Goal: Task Accomplishment & Management: Manage account settings

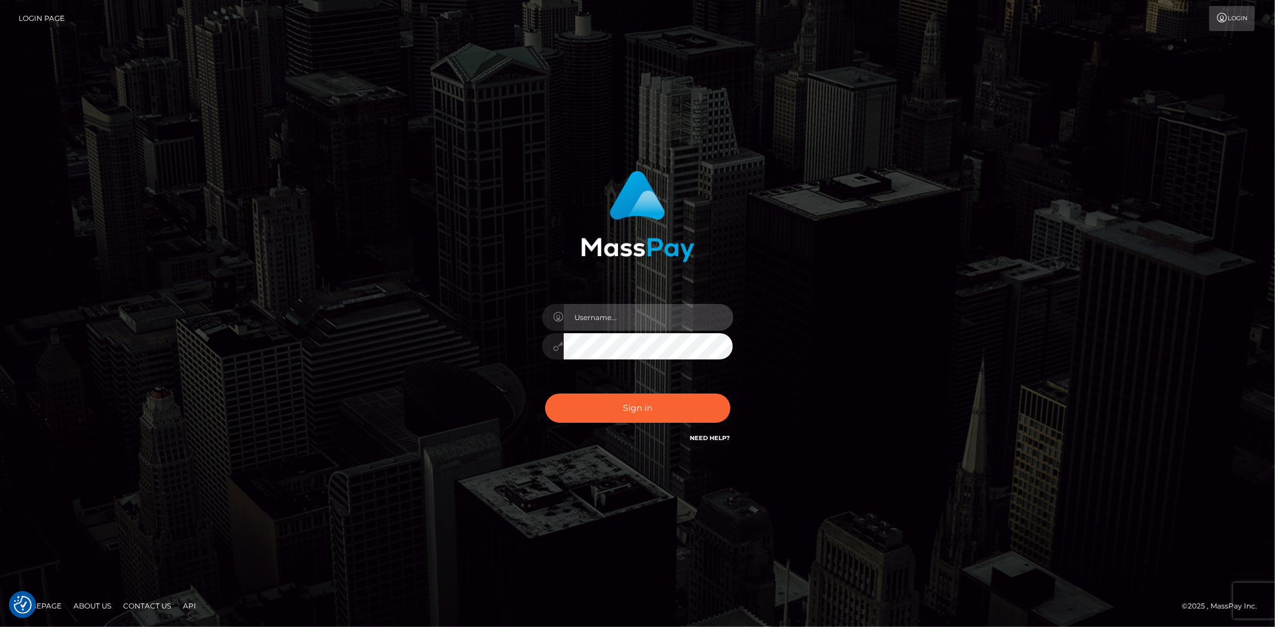
type input "Bern.Spree"
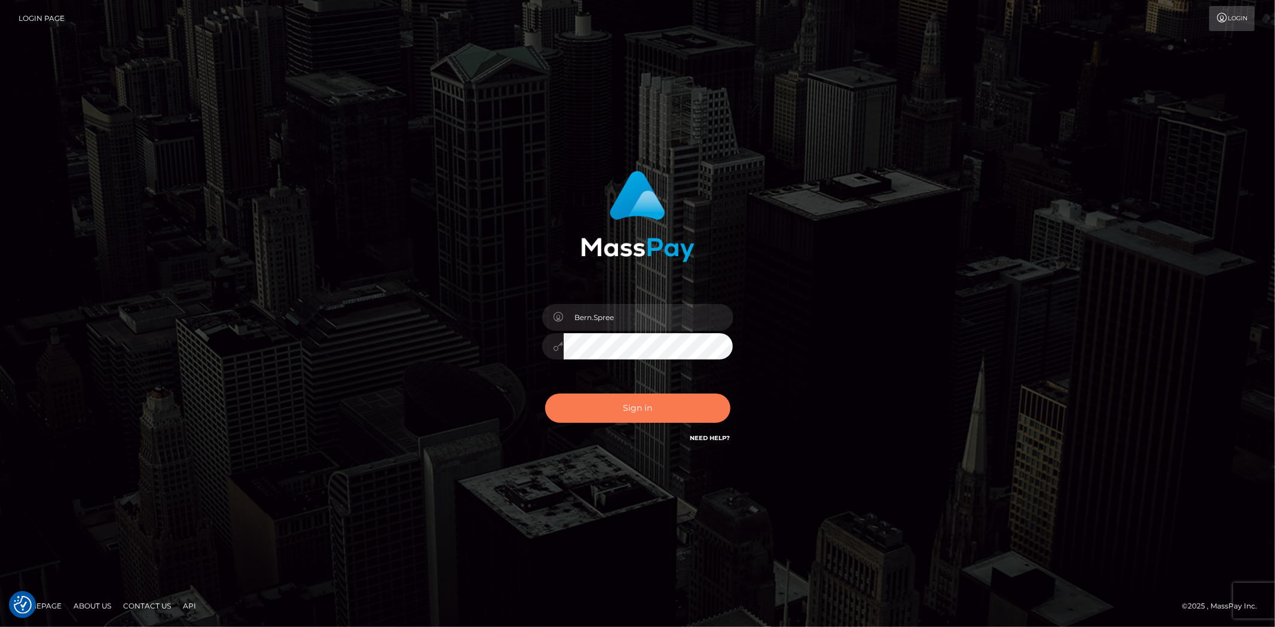
click at [618, 396] on button "Sign in" at bounding box center [637, 408] width 185 height 29
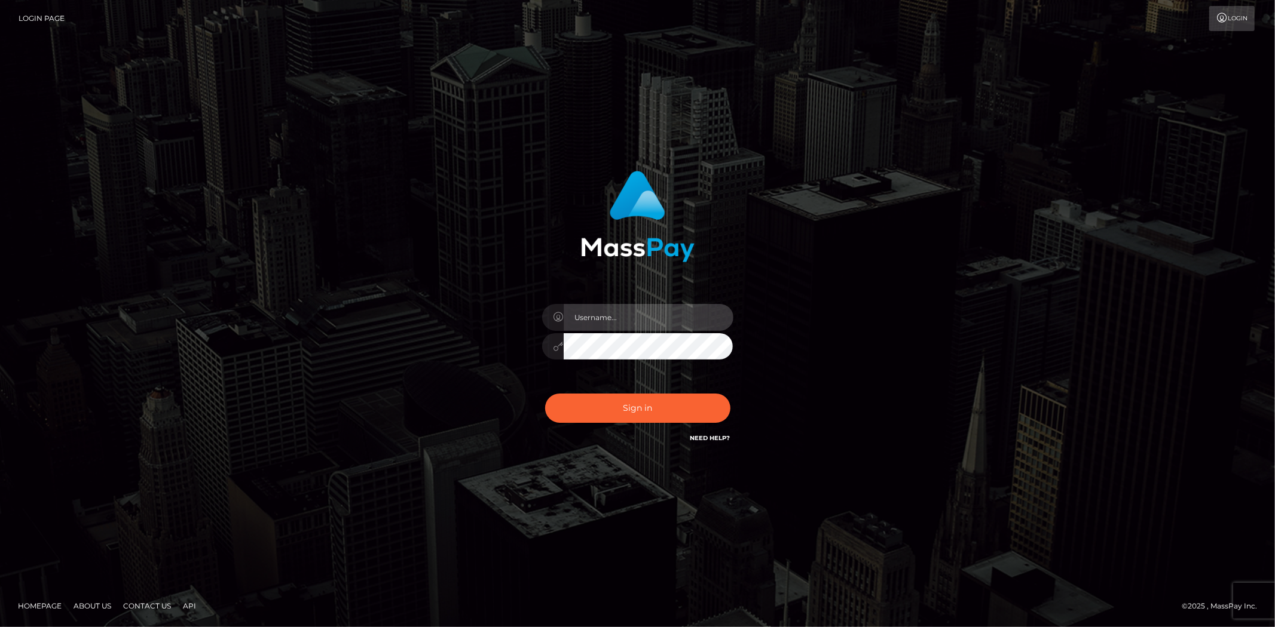
drag, startPoint x: 589, startPoint y: 308, endPoint x: 620, endPoint y: 318, distance: 32.9
click at [589, 308] on input "text" at bounding box center [648, 317] width 170 height 27
type input "Bern.Spree"
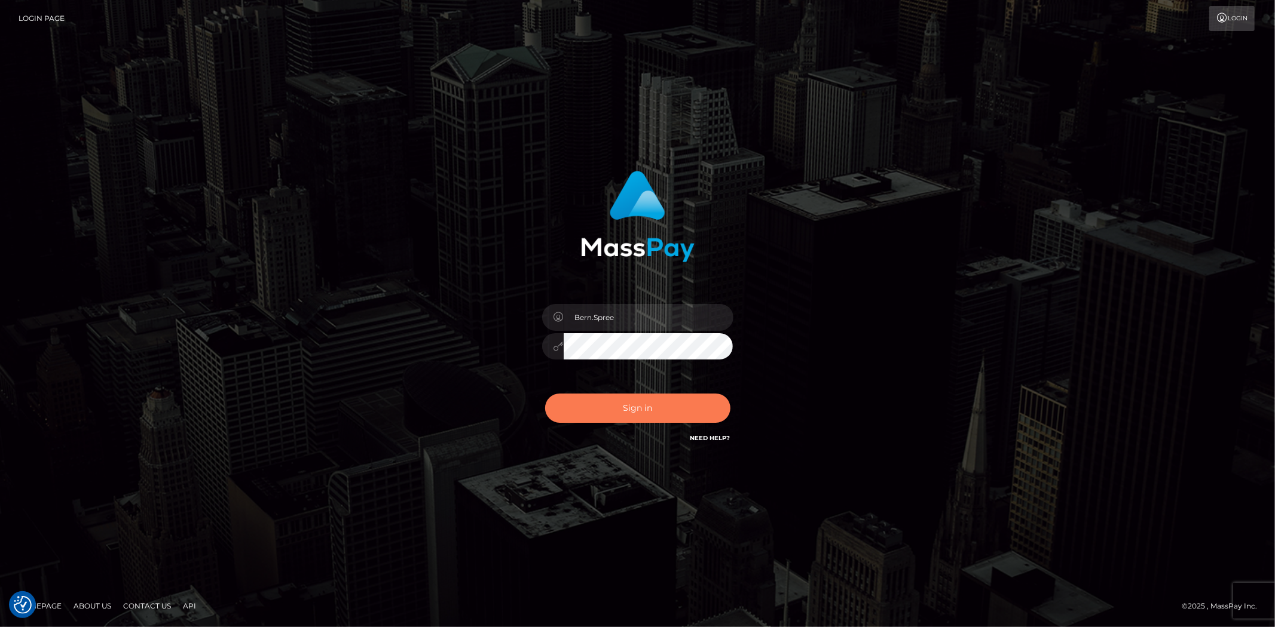
click at [624, 405] on button "Sign in" at bounding box center [637, 408] width 185 height 29
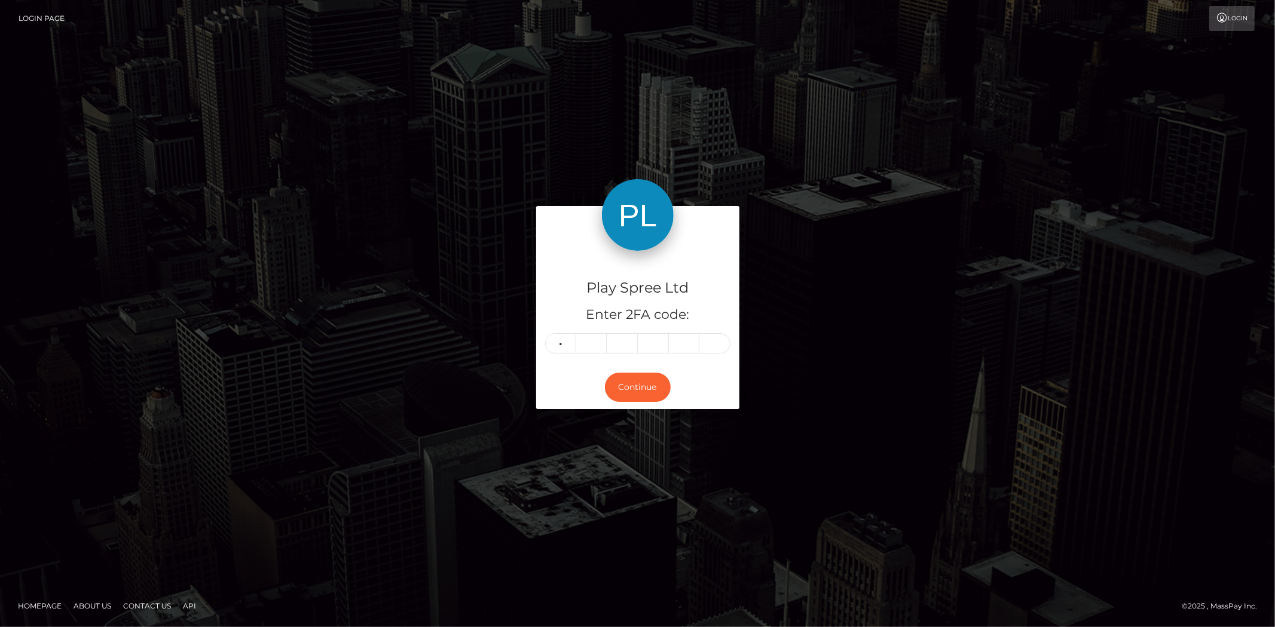
type input "6"
type input "8"
type input "0"
type input "4"
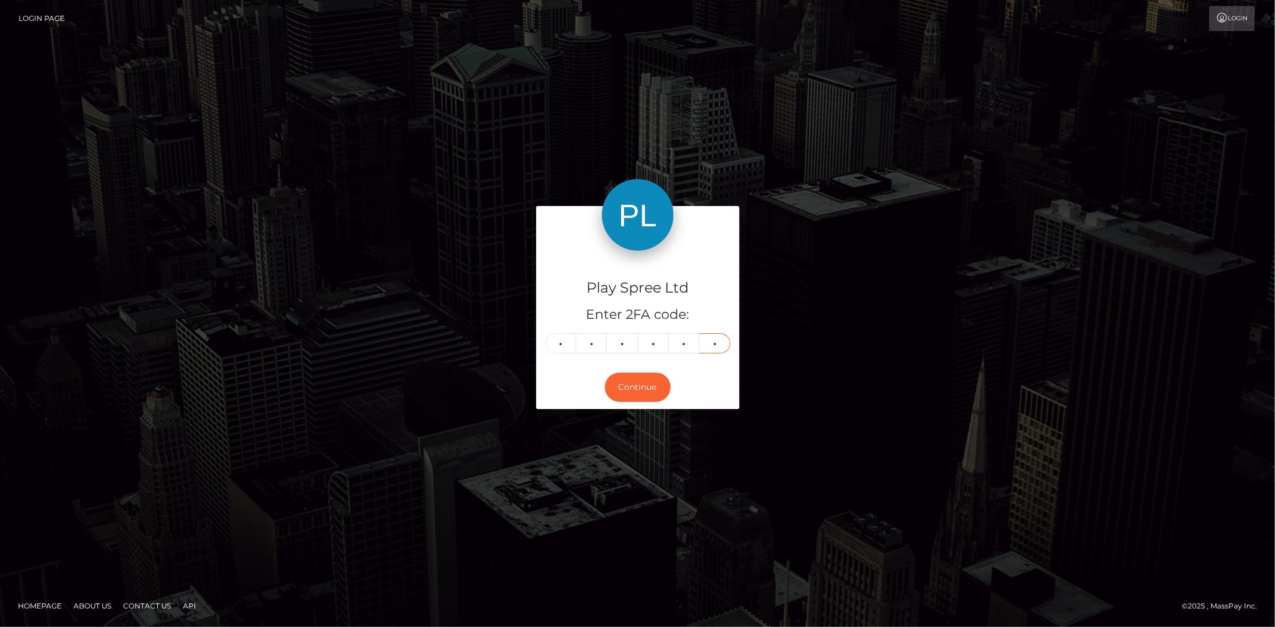
type input "7"
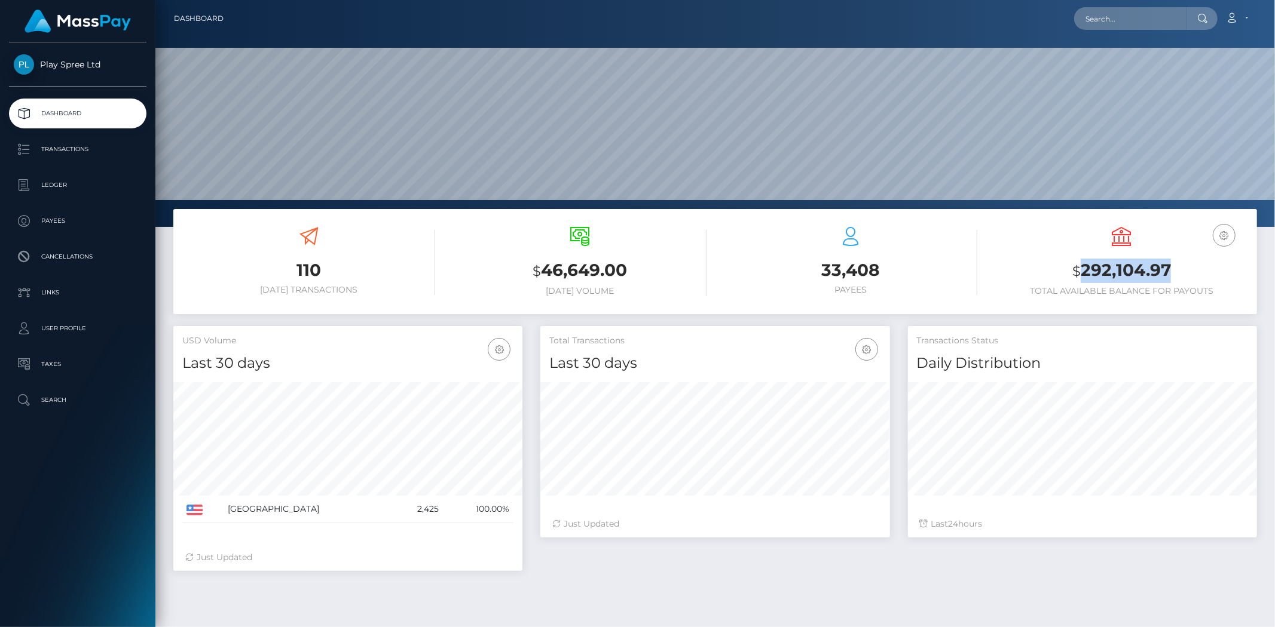
scroll to position [212, 349]
